Goal: Information Seeking & Learning: Learn about a topic

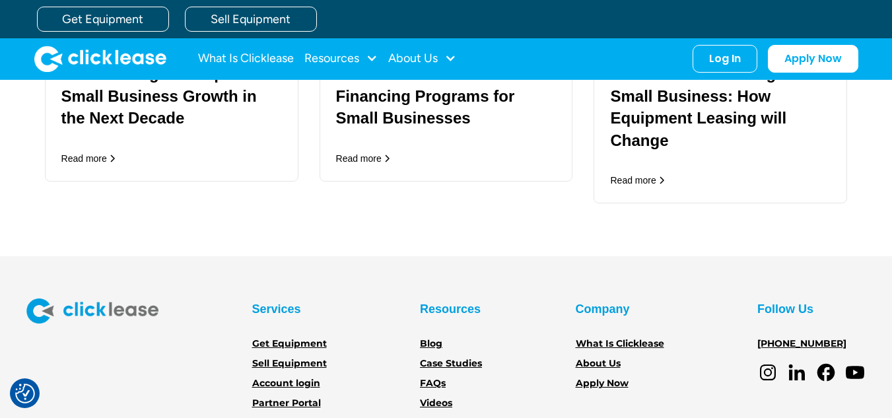
scroll to position [2308, 0]
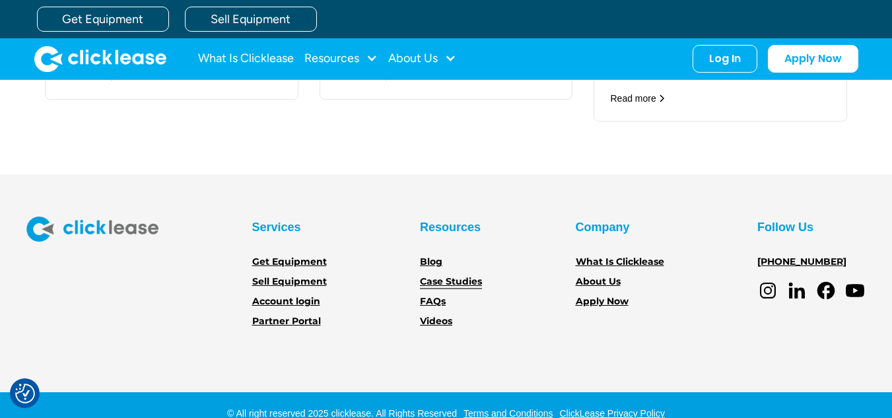
click at [462, 275] on link "Case Studies" at bounding box center [451, 282] width 62 height 15
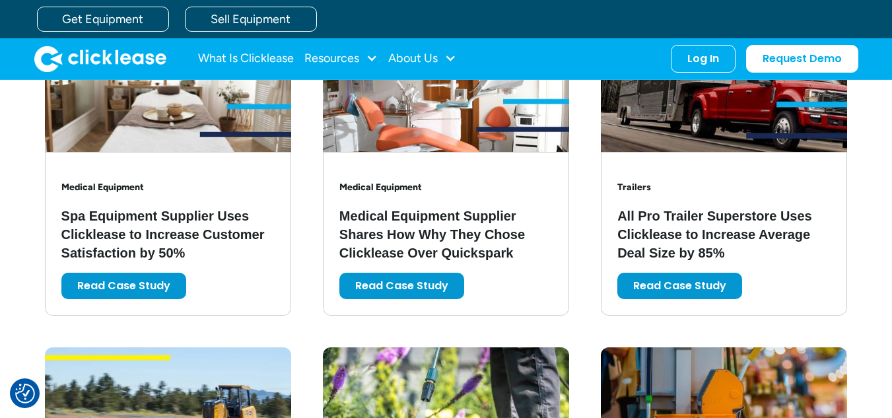
scroll to position [1387, 0]
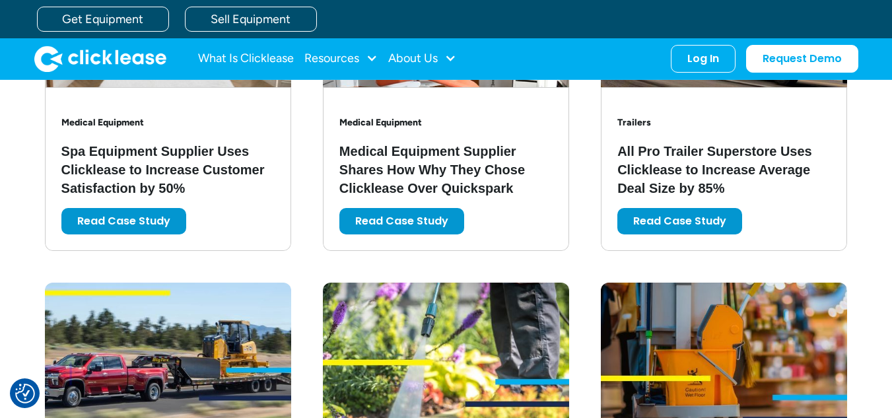
click at [691, 234] on div "Trailers All Pro Trailer Superstore Uses Clicklease to Increase Average Deal Si…" at bounding box center [724, 169] width 213 height 131
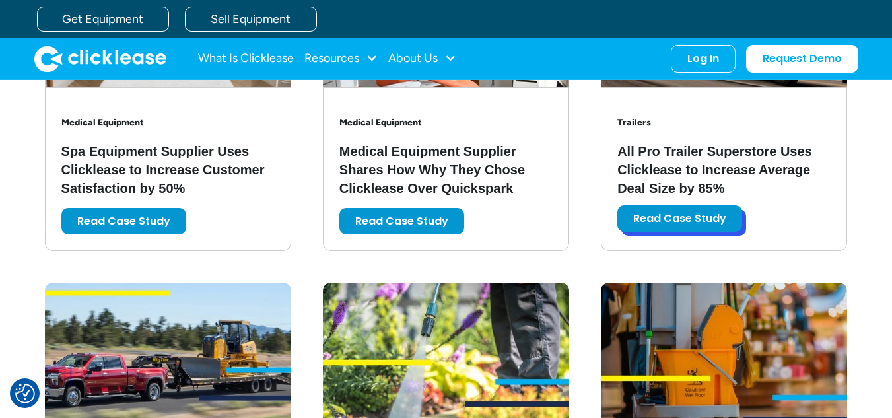
click at [699, 219] on link "Read Case Study" at bounding box center [680, 218] width 125 height 26
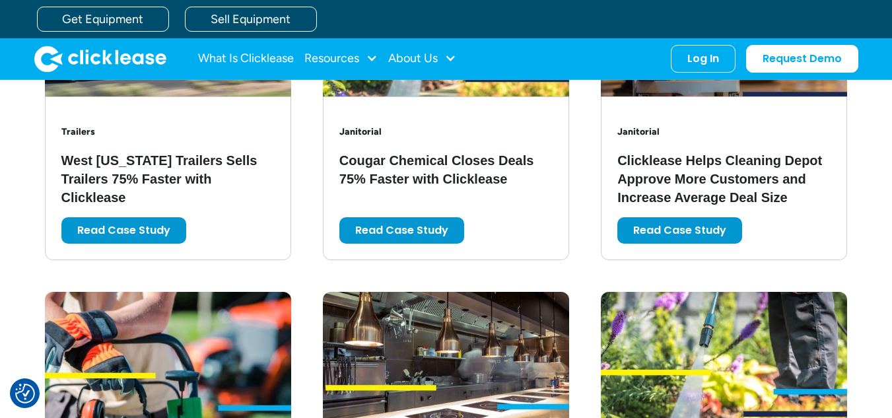
scroll to position [1717, 0]
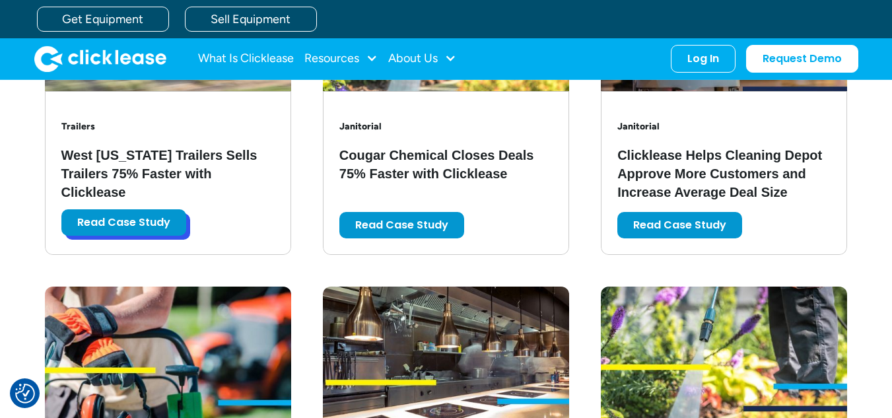
click at [151, 224] on link "Read Case Study" at bounding box center [123, 222] width 125 height 26
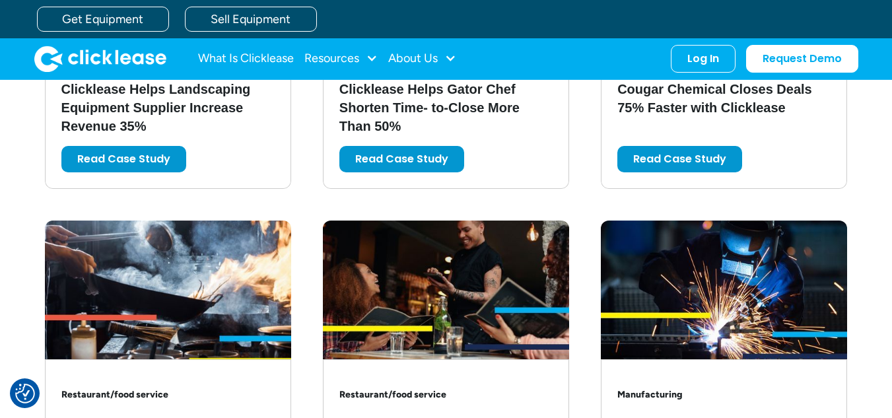
scroll to position [1986, 0]
